Goal: Register for event/course

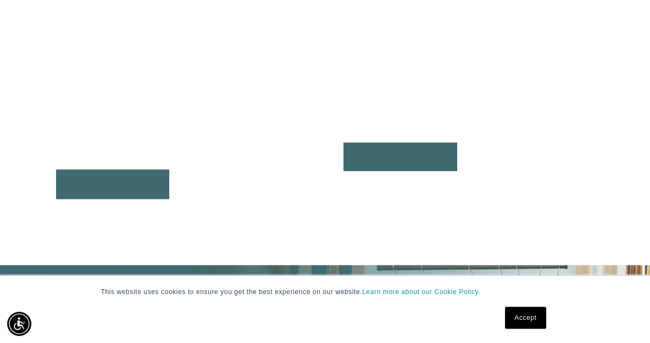
scroll to position [0, 571]
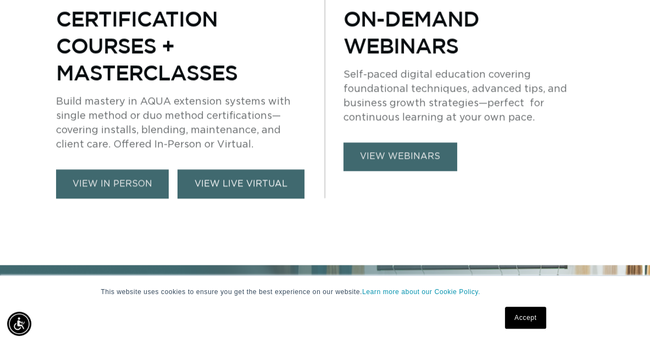
click at [265, 169] on link "VIEW LIVE VIRTUAL" at bounding box center [240, 183] width 127 height 29
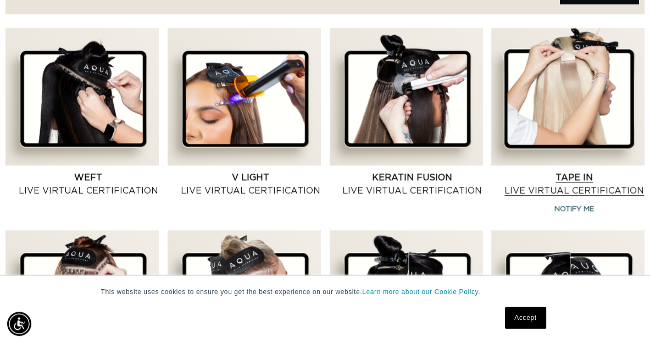
scroll to position [0, 571]
click at [590, 171] on link "Tape In Live Virtual Certification" at bounding box center [574, 184] width 141 height 26
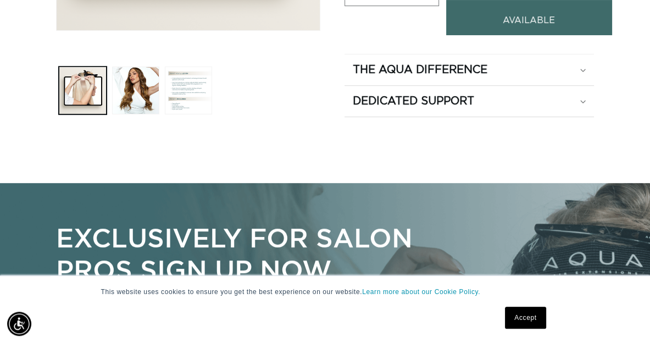
scroll to position [0, 1143]
